Goal: Task Accomplishment & Management: Manage account settings

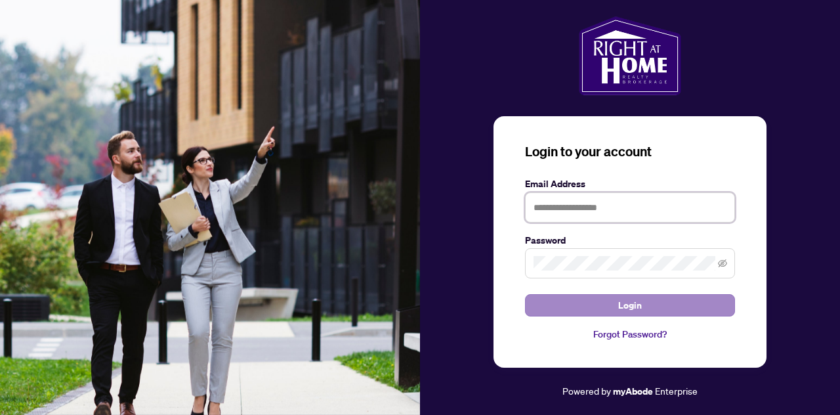
type input "**********"
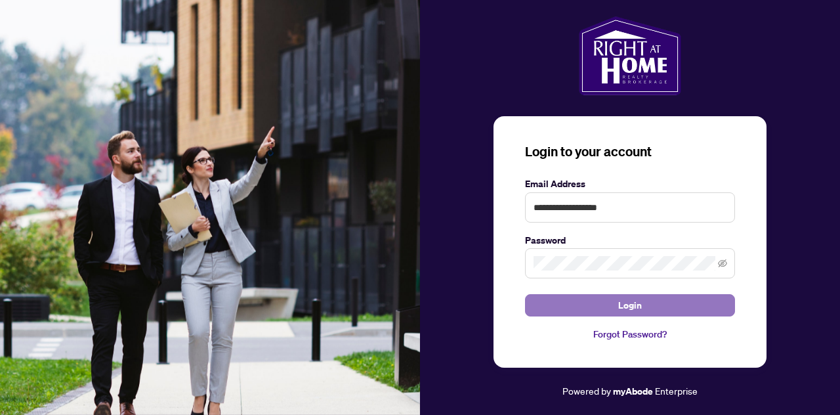
click at [655, 301] on button "Login" at bounding box center [630, 305] width 210 height 22
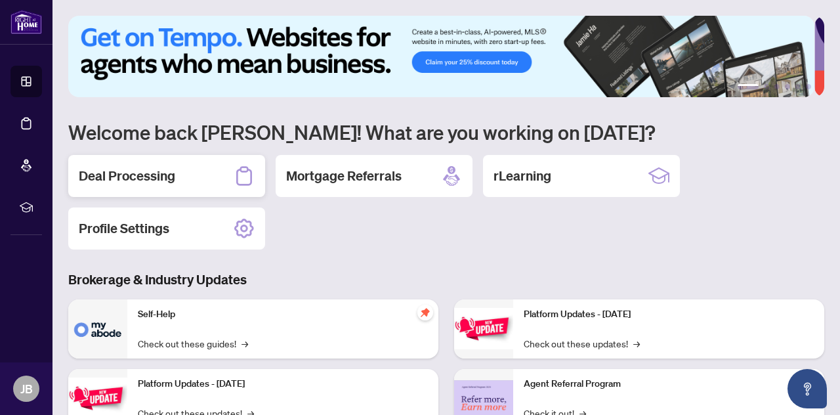
click at [125, 172] on h2 "Deal Processing" at bounding box center [127, 176] width 96 height 18
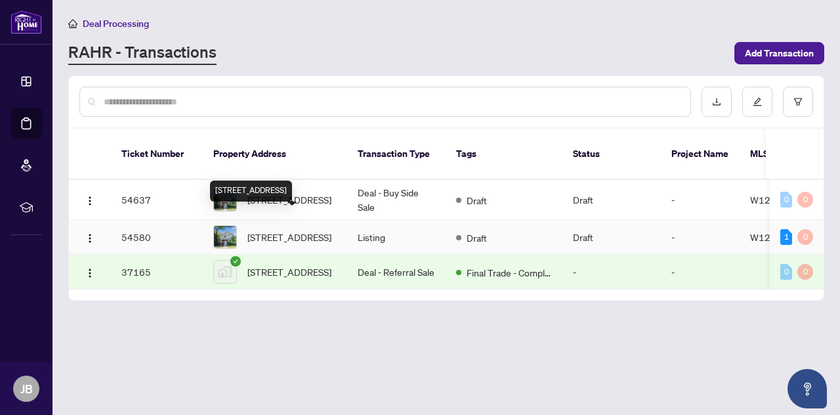
click at [277, 230] on span "[STREET_ADDRESS]" at bounding box center [289, 237] width 84 height 14
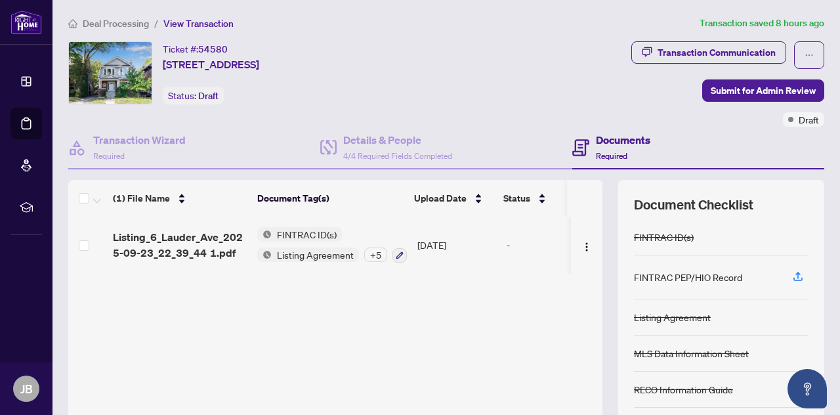
scroll to position [131, 0]
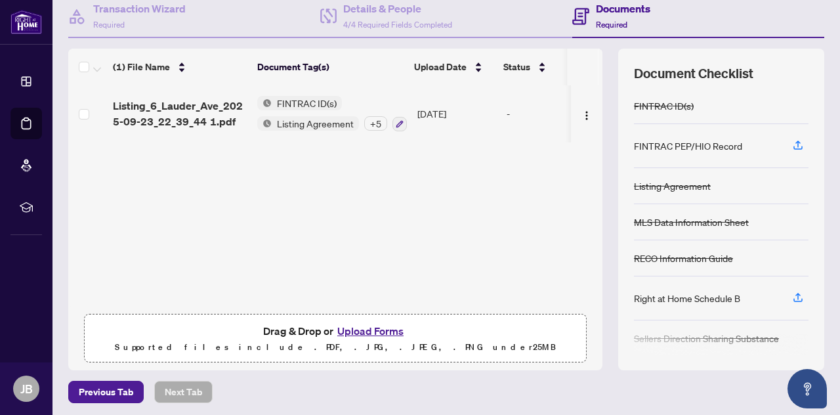
click at [360, 331] on button "Upload Forms" at bounding box center [370, 330] width 74 height 17
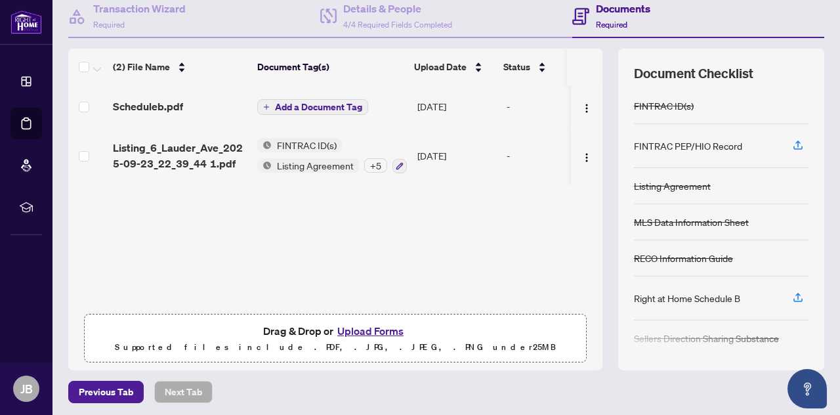
click at [706, 295] on div "Right at Home Schedule B" at bounding box center [687, 298] width 106 height 14
click at [792, 292] on icon "button" at bounding box center [798, 297] width 12 height 12
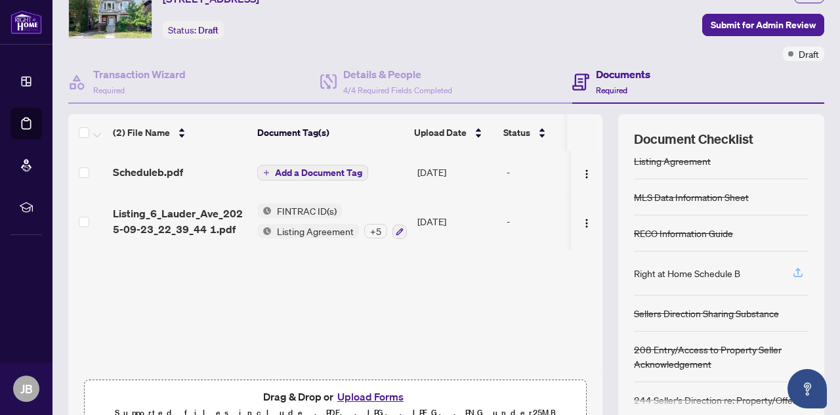
scroll to position [134, 0]
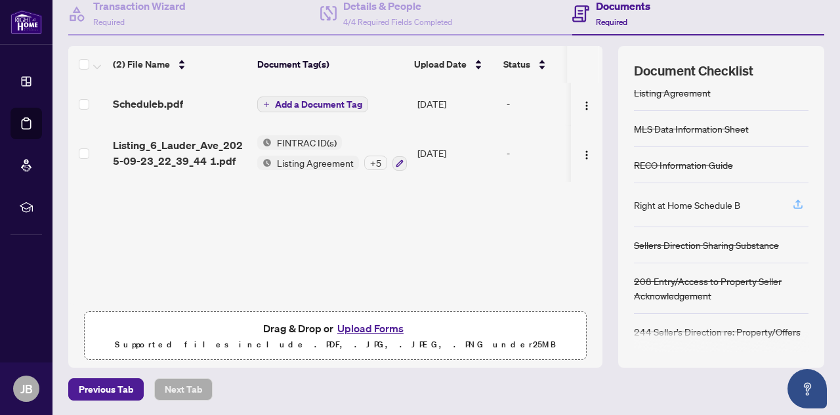
click at [792, 199] on icon "button" at bounding box center [798, 204] width 12 height 12
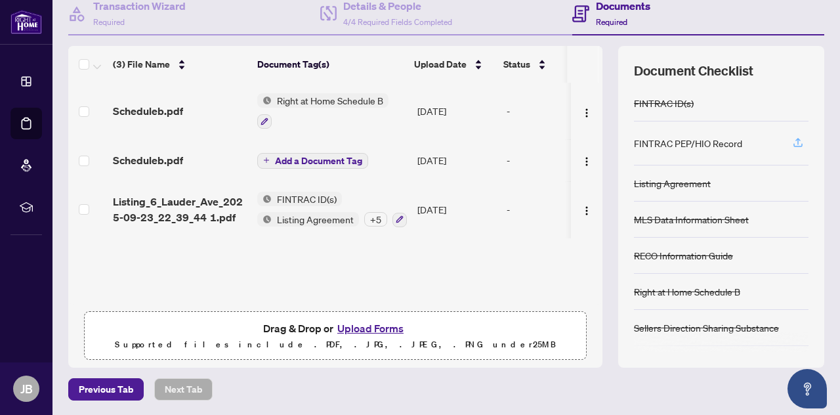
click at [792, 140] on icon "button" at bounding box center [798, 142] width 12 height 12
click at [365, 326] on button "Upload Forms" at bounding box center [370, 328] width 74 height 17
